Goal: Information Seeking & Learning: Learn about a topic

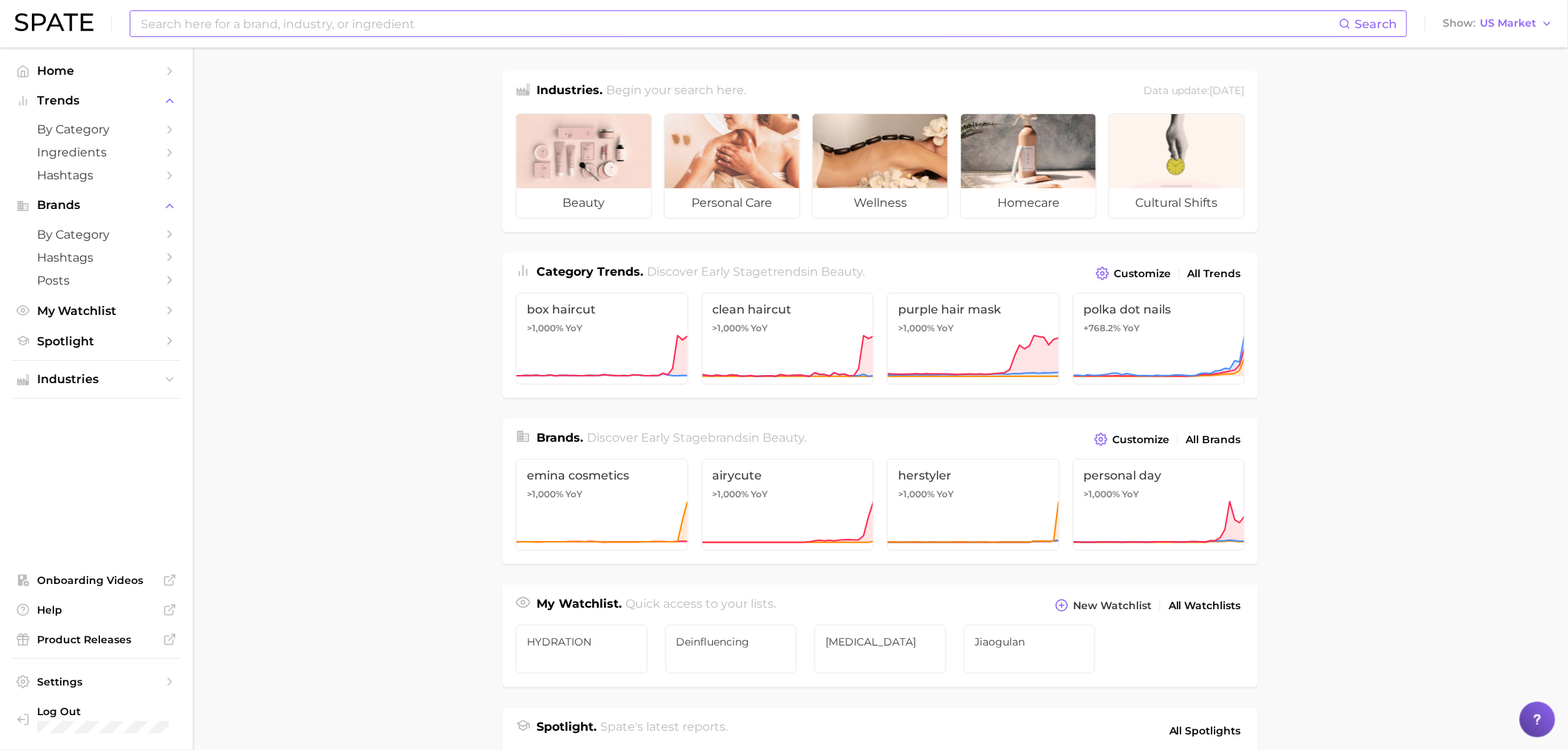
click at [575, 29] on input at bounding box center [739, 24] width 1199 height 26
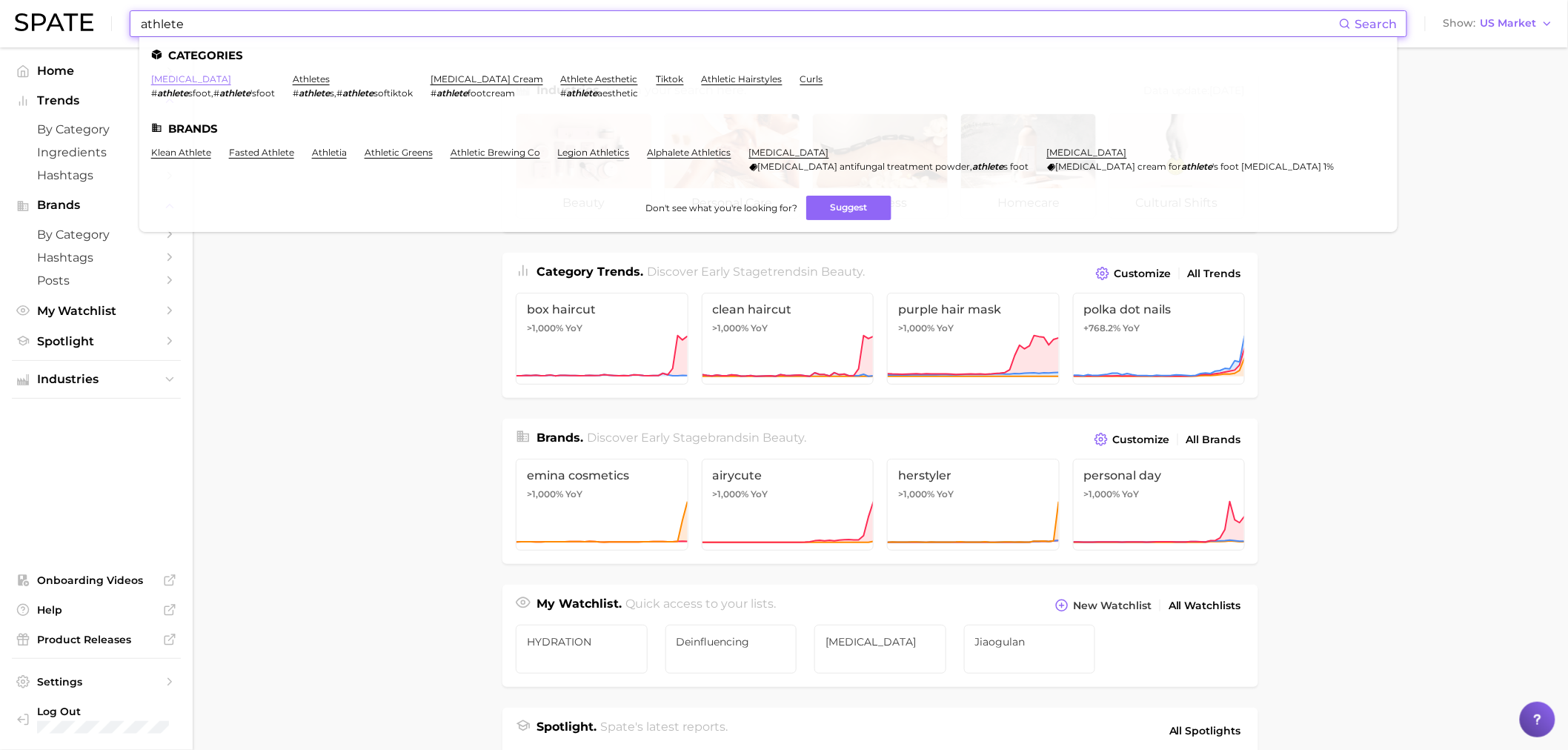
type input "athlete"
click at [178, 77] on link "athlete's foot" at bounding box center [191, 79] width 80 height 11
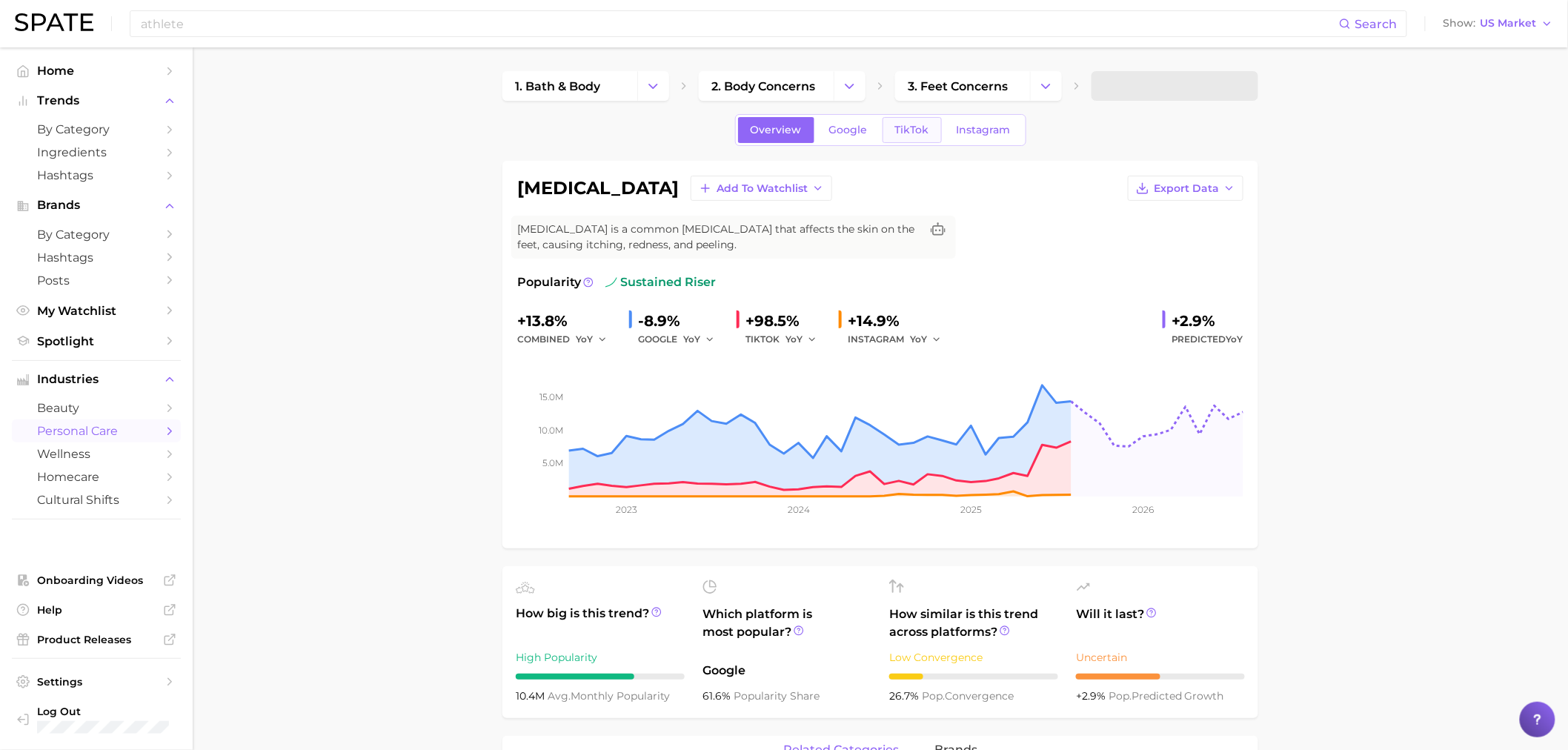
click at [910, 134] on span "TikTok" at bounding box center [911, 130] width 34 height 13
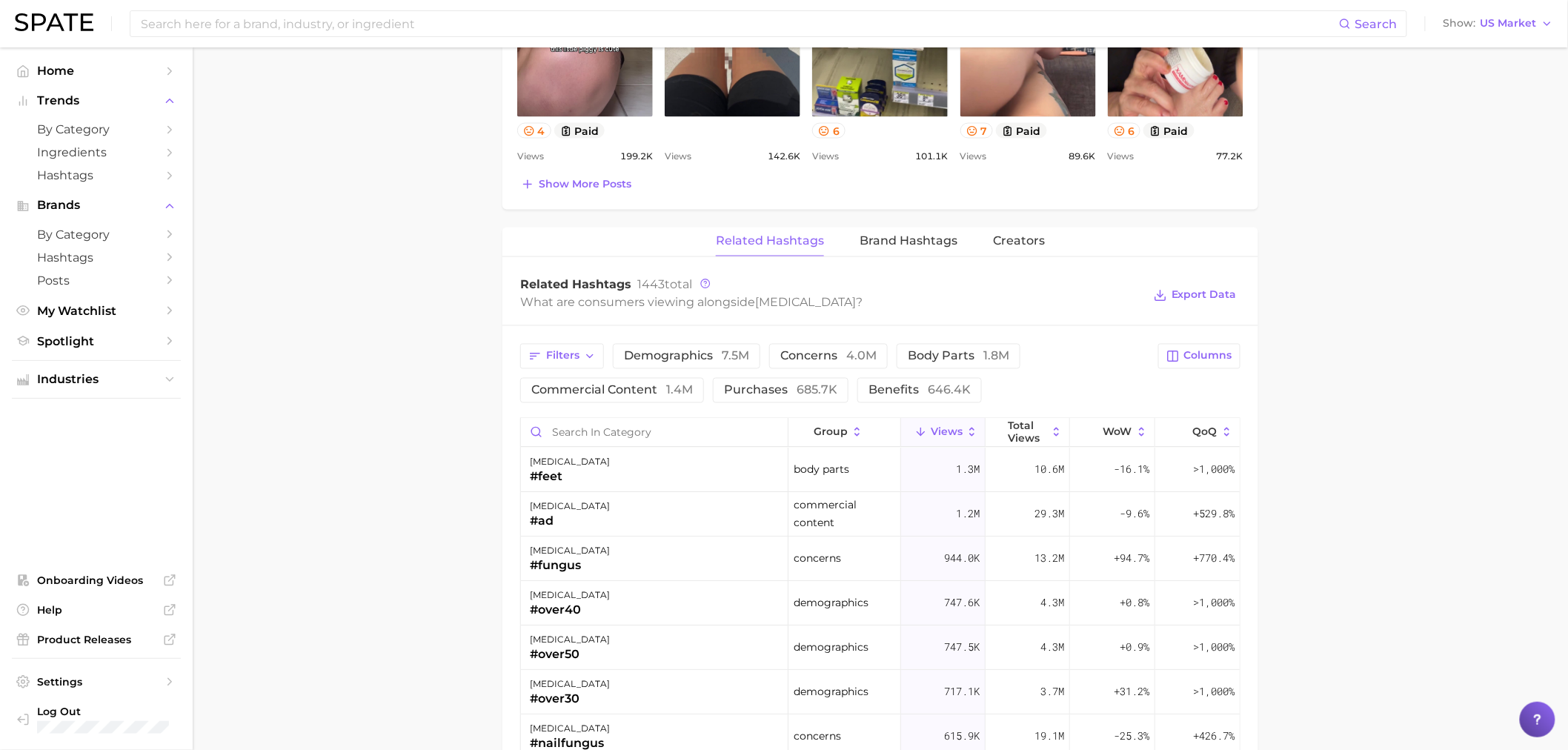
scroll to position [1234, 0]
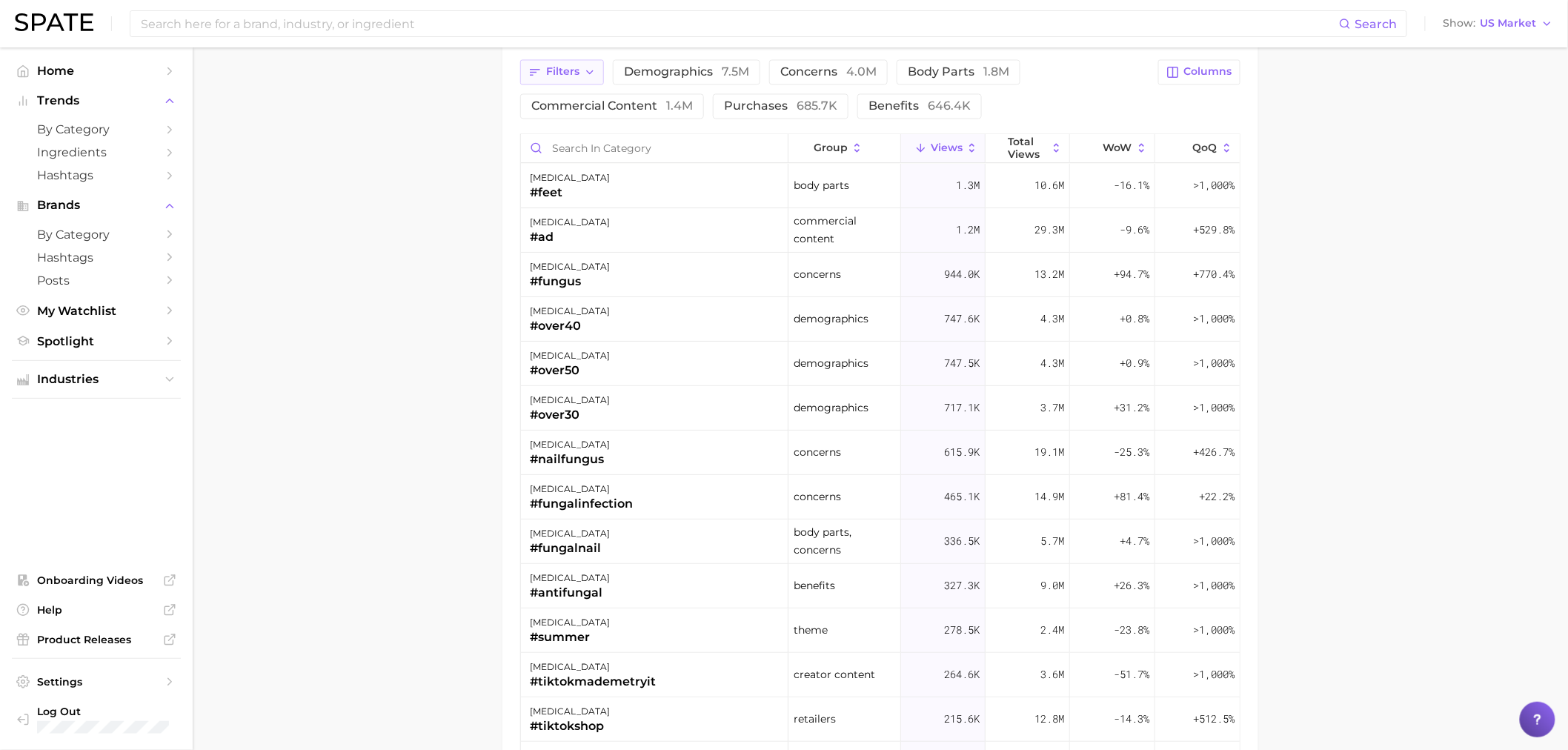
click at [571, 75] on span "Filters" at bounding box center [562, 71] width 33 height 13
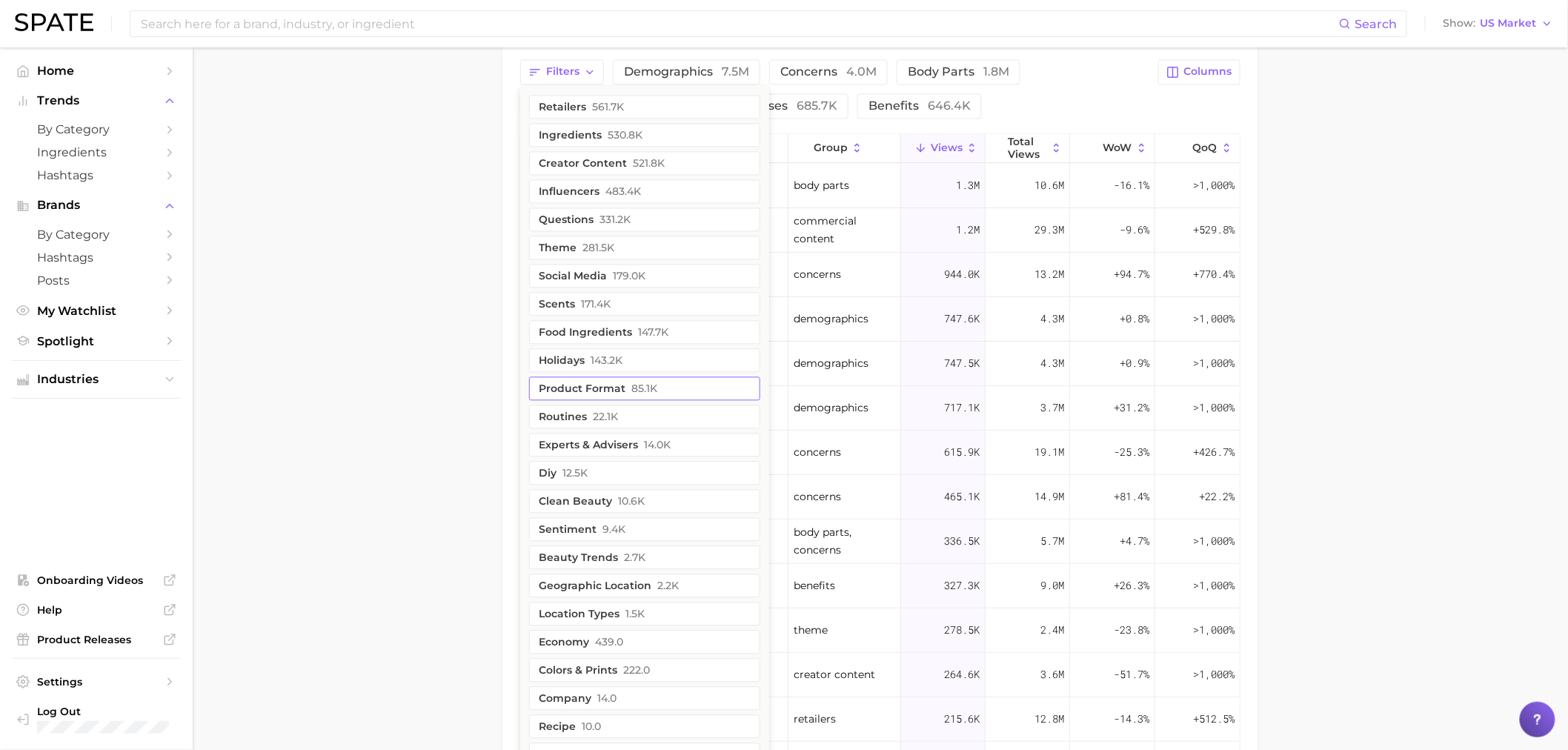
click at [591, 383] on button "product format 85.1k" at bounding box center [645, 388] width 231 height 24
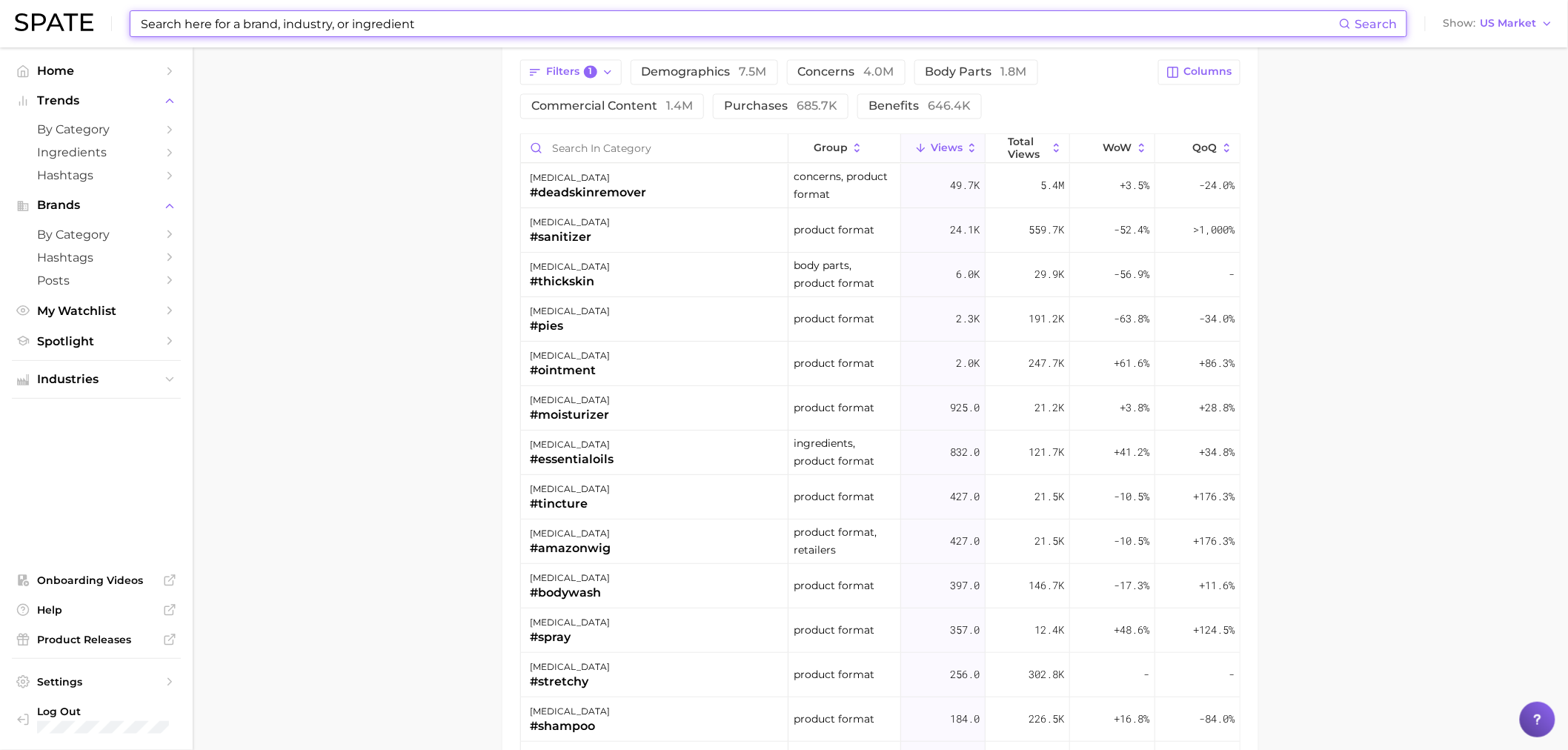
click at [390, 19] on input at bounding box center [739, 24] width 1199 height 26
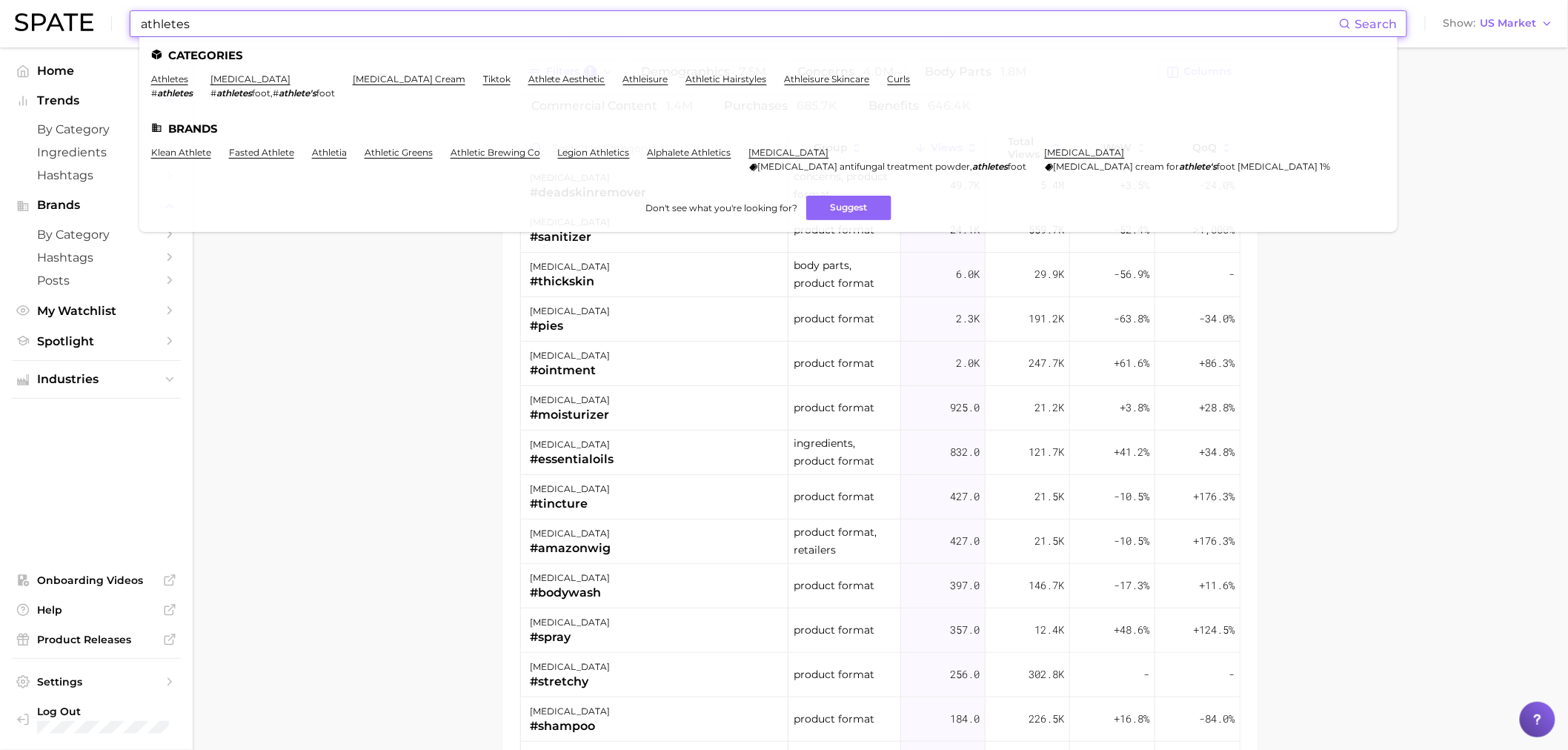
type input "athletes"
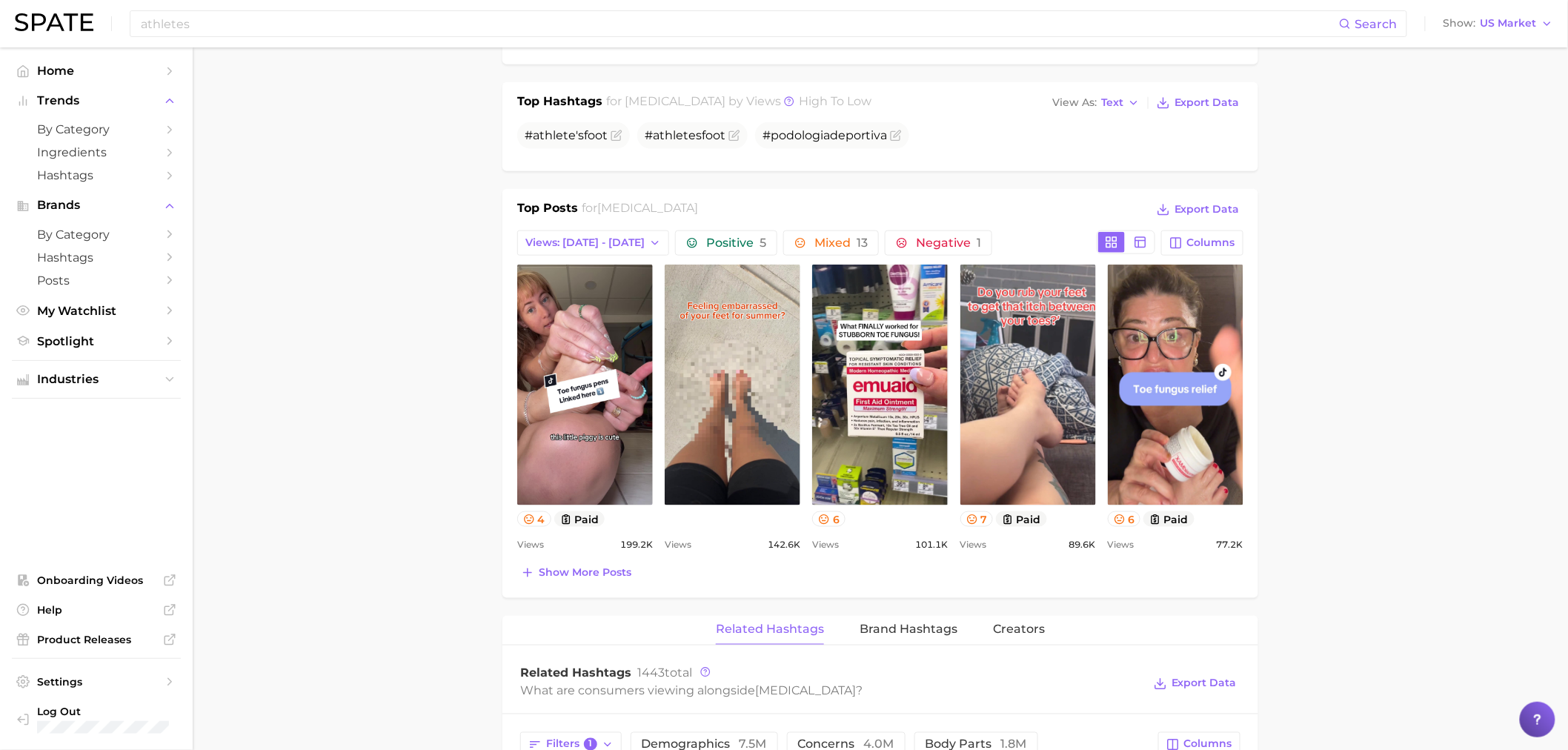
scroll to position [472, 0]
